Goal: Task Accomplishment & Management: Complete application form

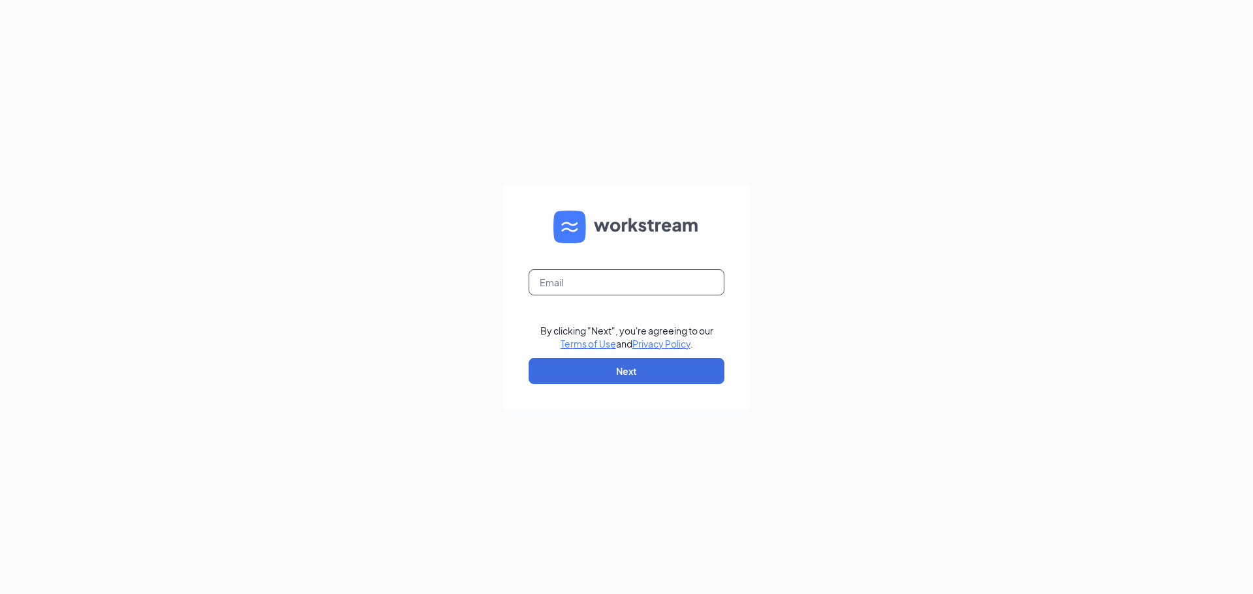
click at [629, 282] on input "text" at bounding box center [627, 282] width 196 height 26
click at [592, 283] on input "text" at bounding box center [627, 282] width 196 height 26
type input "[EMAIL_ADDRESS][DOMAIN_NAME]"
click at [600, 367] on button "Next" at bounding box center [627, 371] width 196 height 26
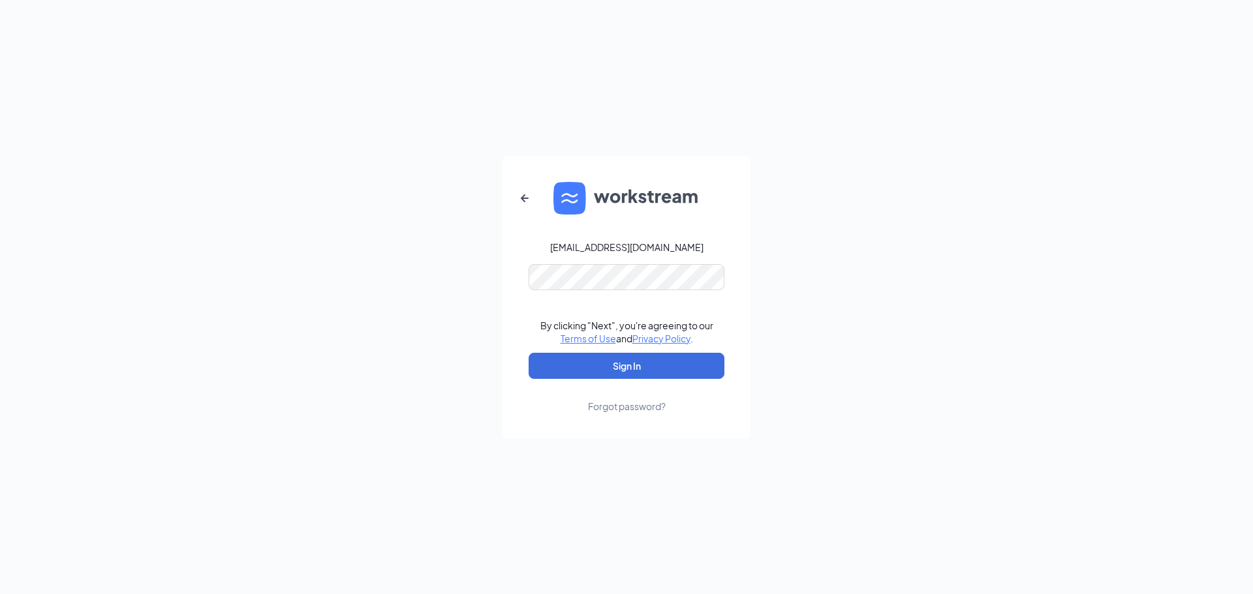
click at [566, 292] on form "[EMAIL_ADDRESS][DOMAIN_NAME] By clicking "Next", you're agreeing to our Terms o…" at bounding box center [626, 297] width 248 height 283
click at [511, 198] on button "button" at bounding box center [524, 198] width 31 height 31
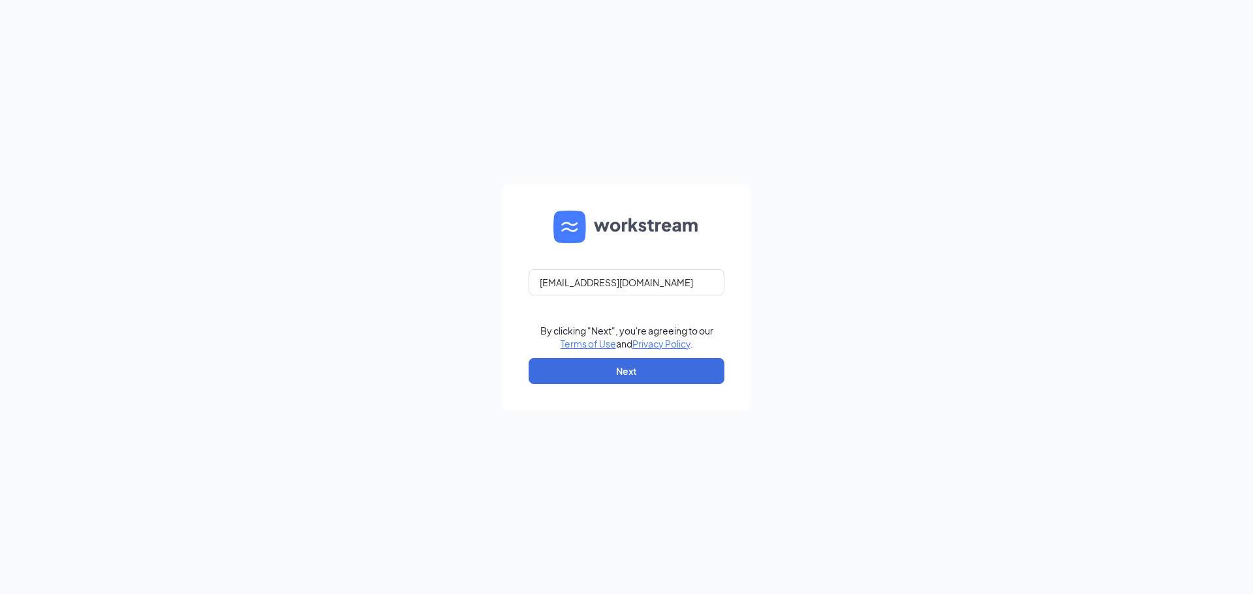
click at [521, 199] on form "[EMAIL_ADDRESS][DOMAIN_NAME] By clicking "Next", you're agreeing to our Terms o…" at bounding box center [626, 298] width 248 height 226
click at [554, 282] on input "text" at bounding box center [627, 282] width 196 height 26
type input "[EMAIL_ADDRESS][DOMAIN_NAME]"
click at [597, 378] on button "Next" at bounding box center [627, 371] width 196 height 26
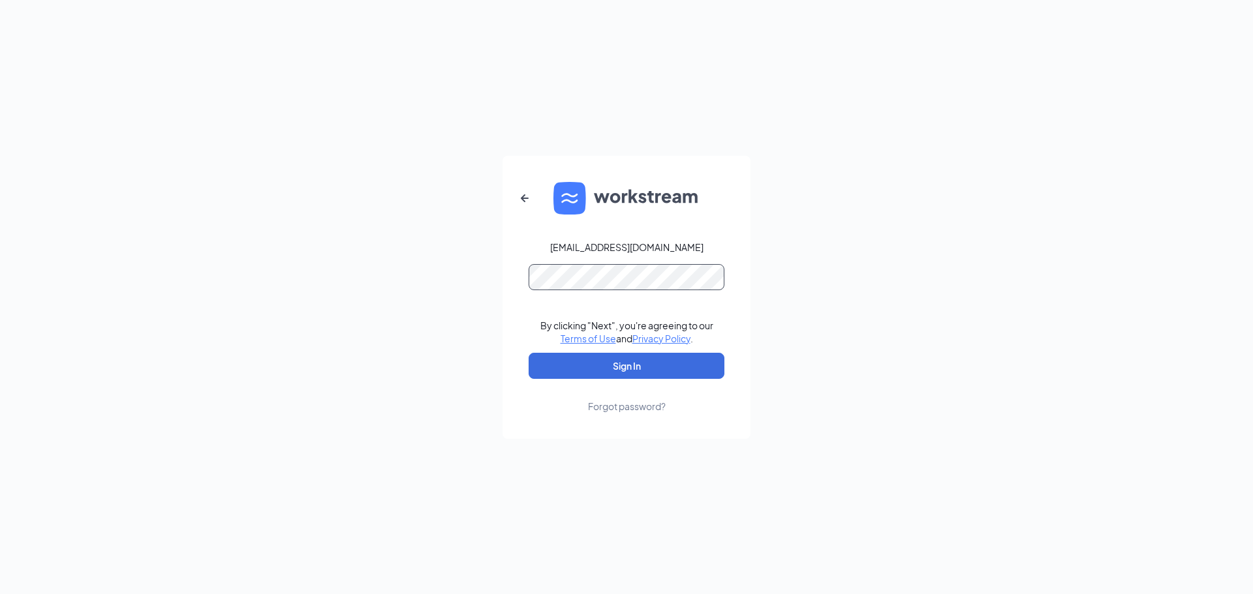
click at [529, 353] on button "Sign In" at bounding box center [627, 366] width 196 height 26
click at [653, 375] on button "Sign In" at bounding box center [627, 366] width 196 height 26
click at [643, 365] on button "Sign In" at bounding box center [627, 366] width 196 height 26
click at [643, 365] on button "submit" at bounding box center [627, 366] width 196 height 26
click at [525, 200] on icon "ArrowLeftNew" at bounding box center [525, 199] width 16 height 16
